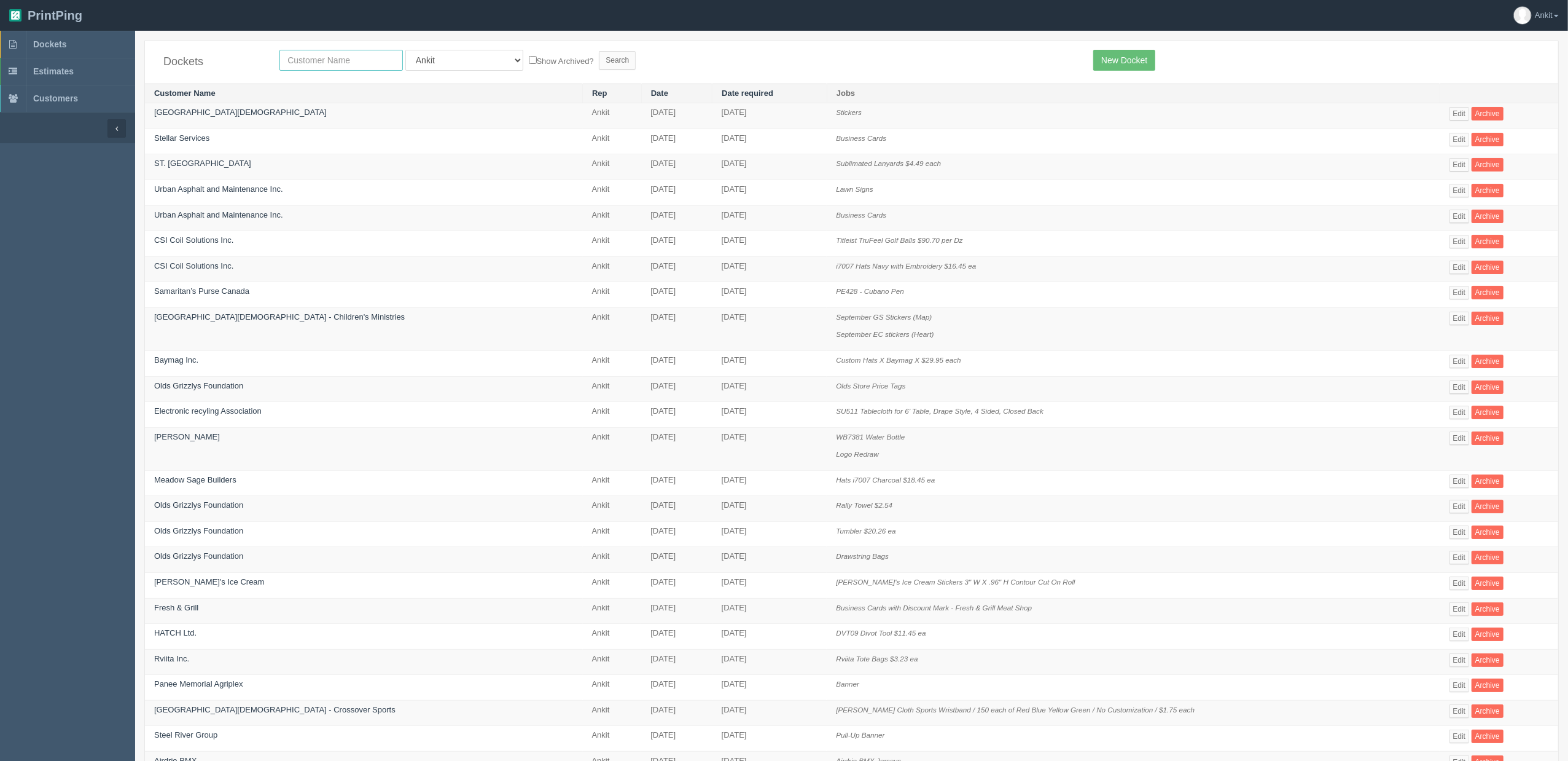
click at [306, 54] on input "text" at bounding box center [341, 60] width 123 height 21
type input "rviita"
click at [599, 62] on input "Search" at bounding box center [617, 61] width 37 height 19
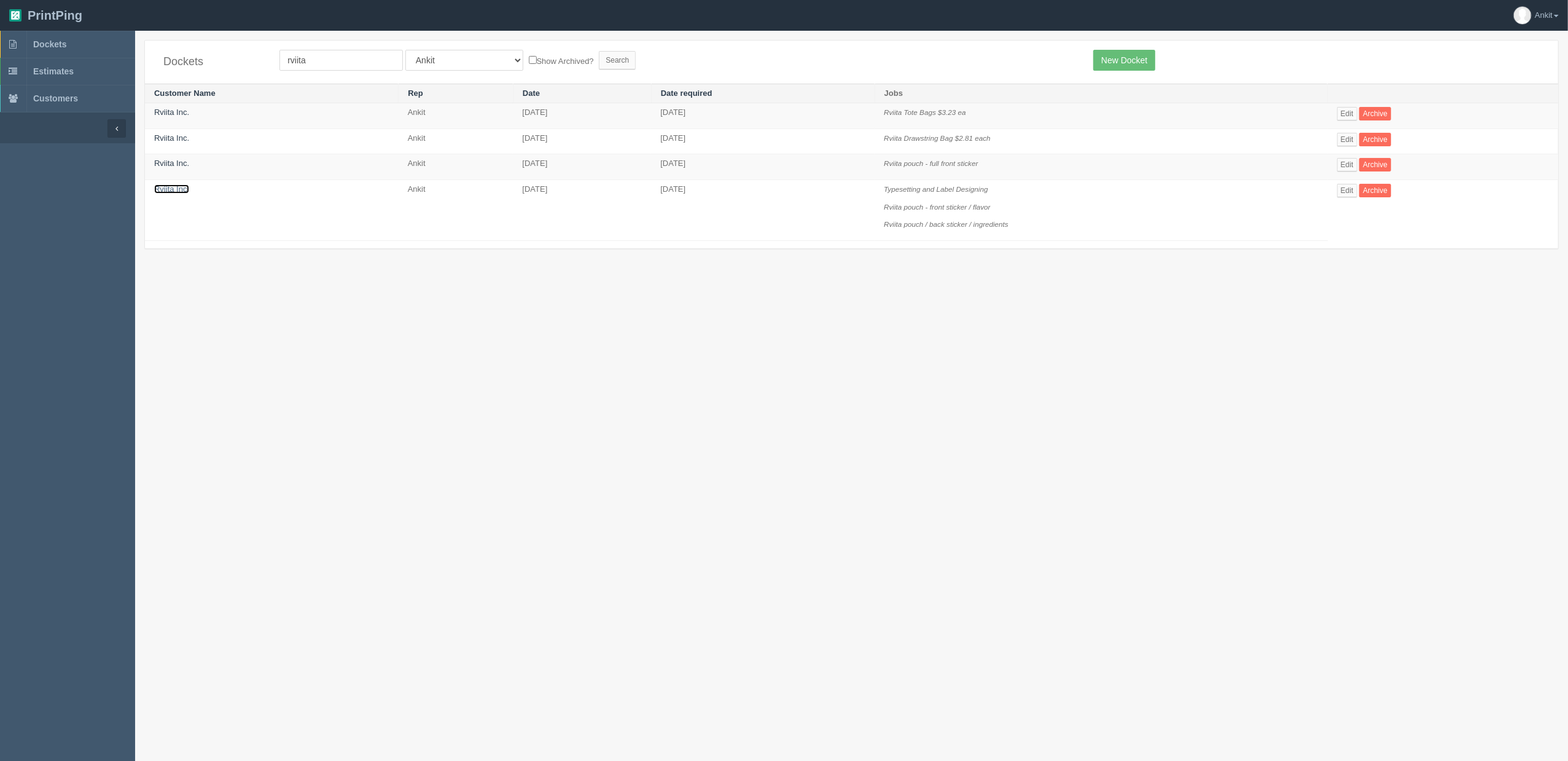
click at [181, 190] on link "Rviita Inc." at bounding box center [172, 189] width 35 height 9
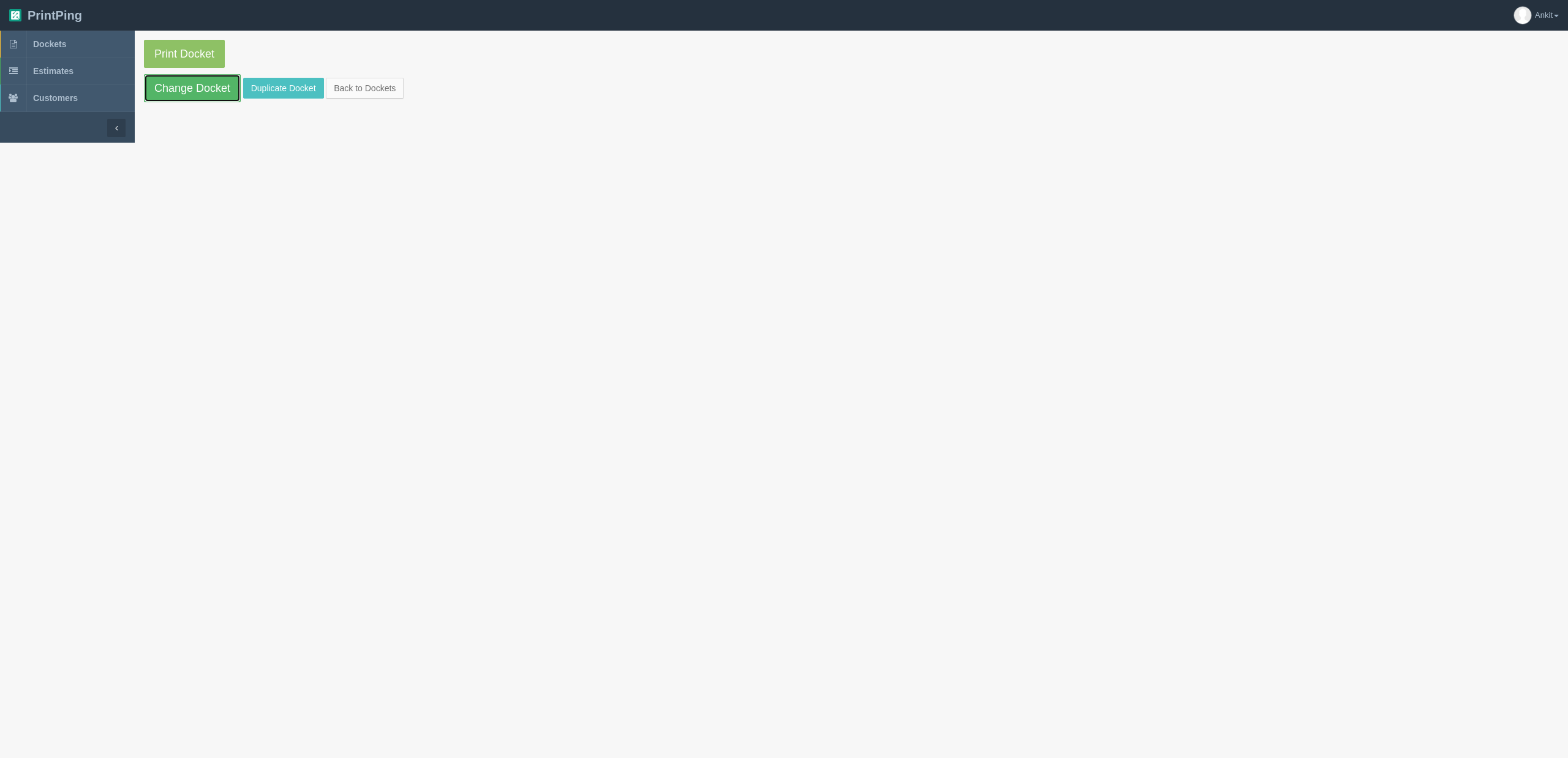
click at [191, 96] on link "Change Docket" at bounding box center [192, 88] width 97 height 28
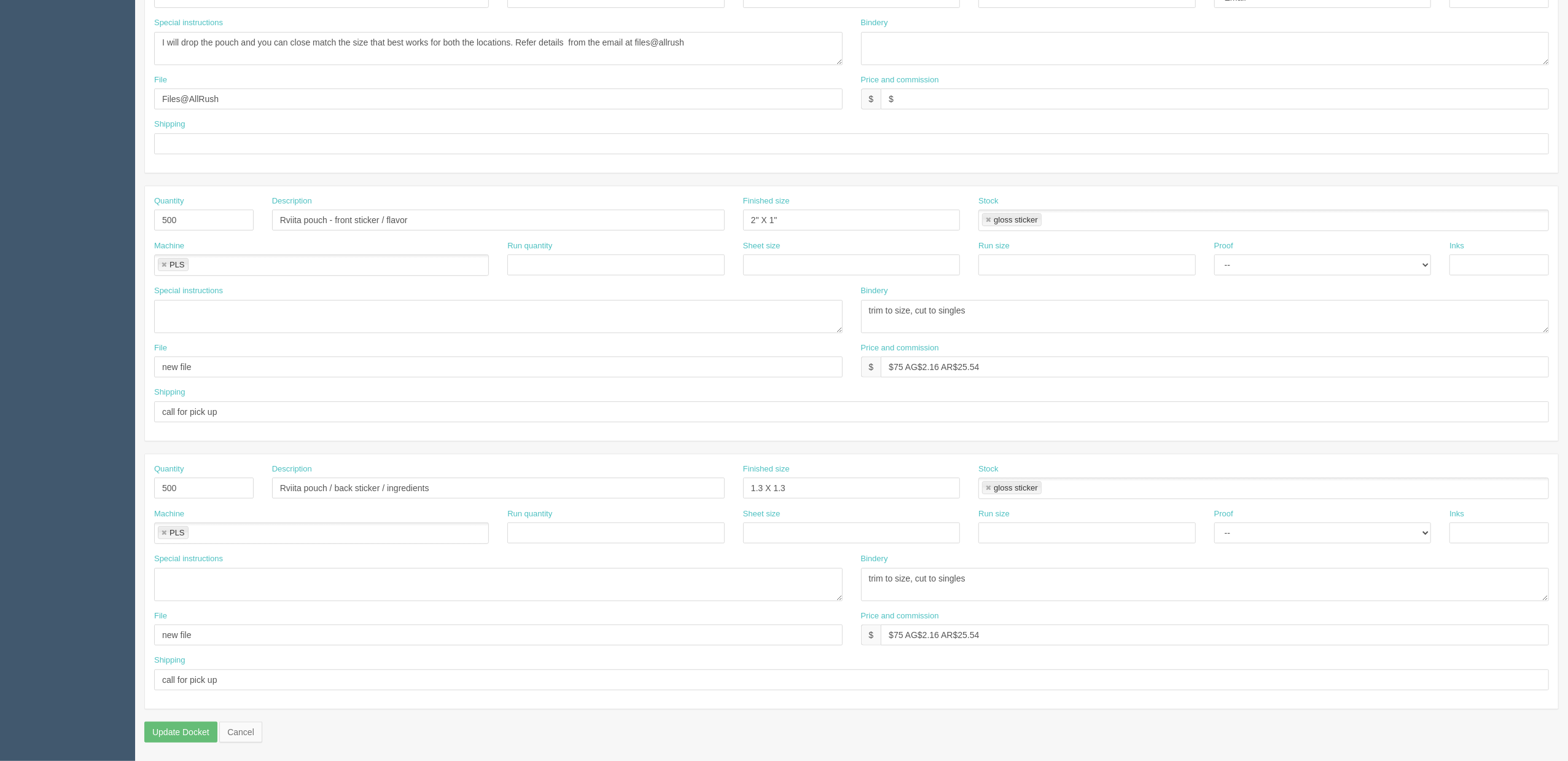
scroll to position [33, 0]
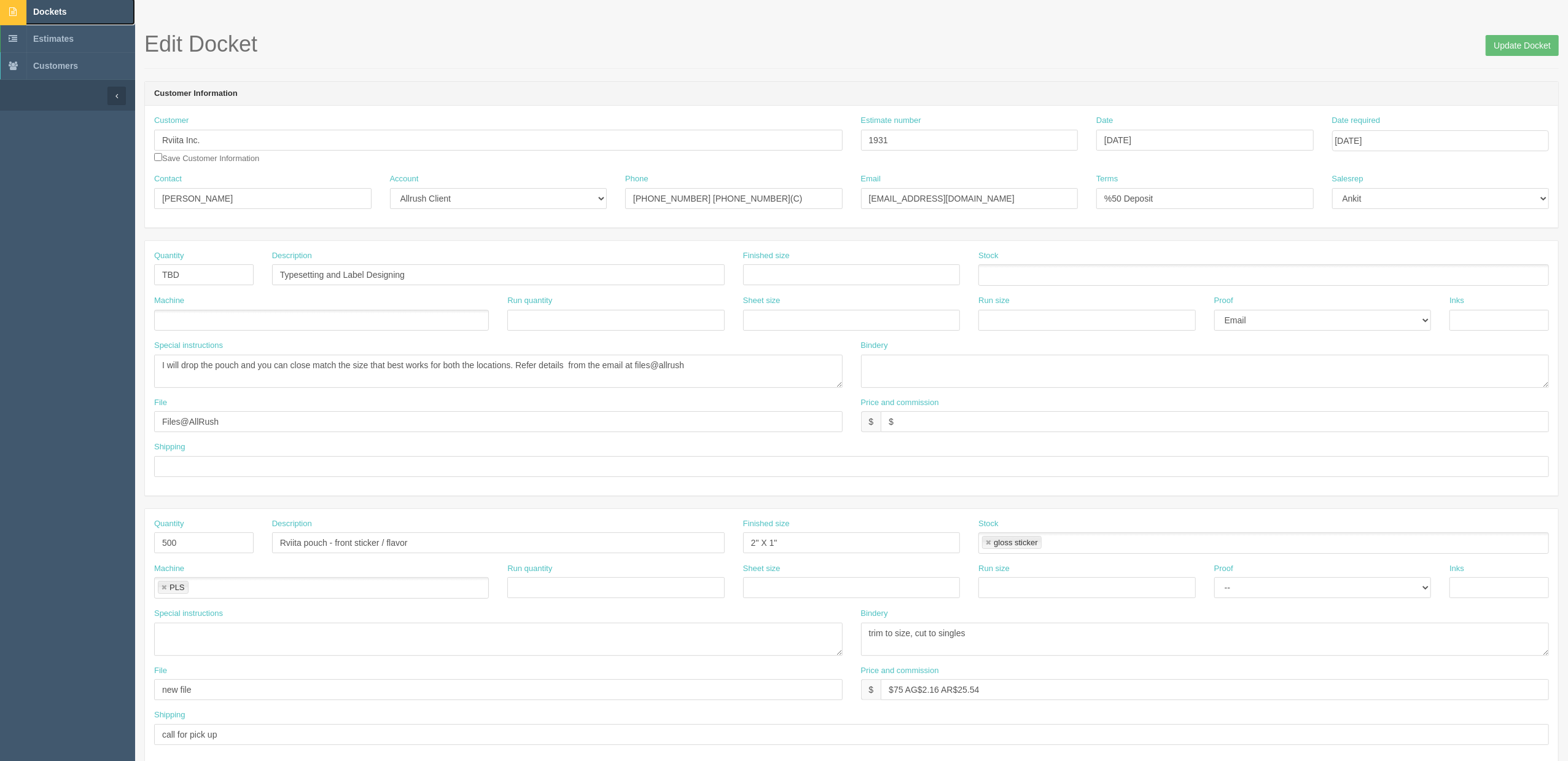
click at [64, 16] on link "Dockets" at bounding box center [68, 11] width 135 height 27
